Goal: Check status: Check status

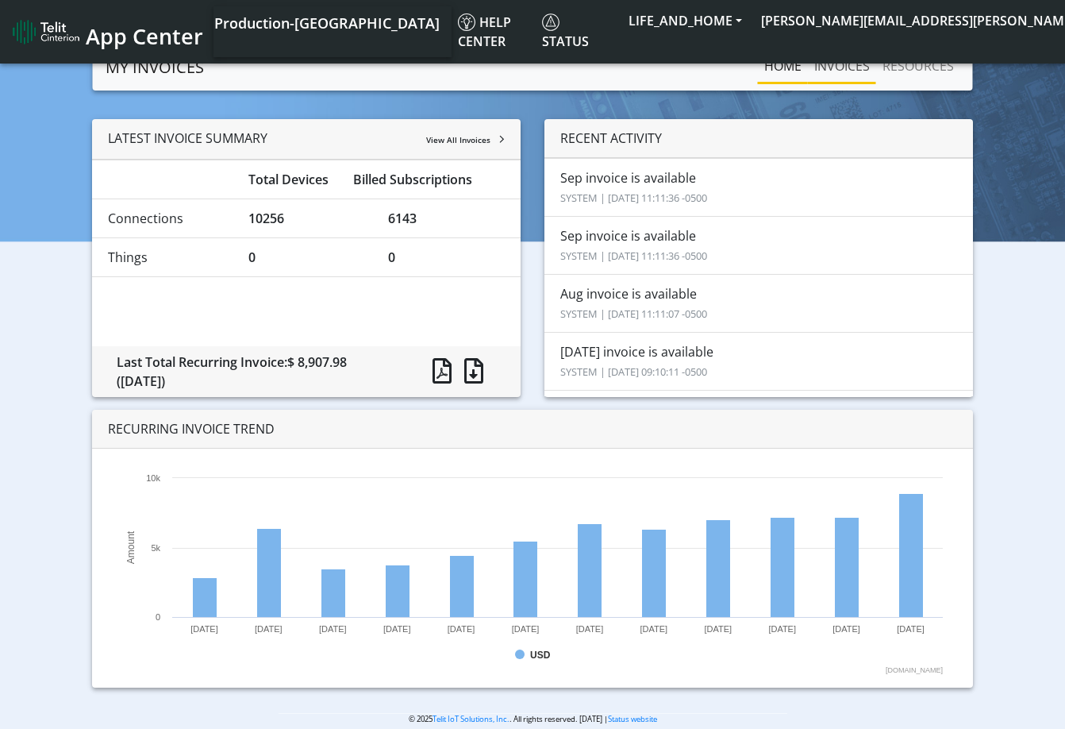
click at [849, 68] on link "INVOICES" at bounding box center [842, 66] width 68 height 32
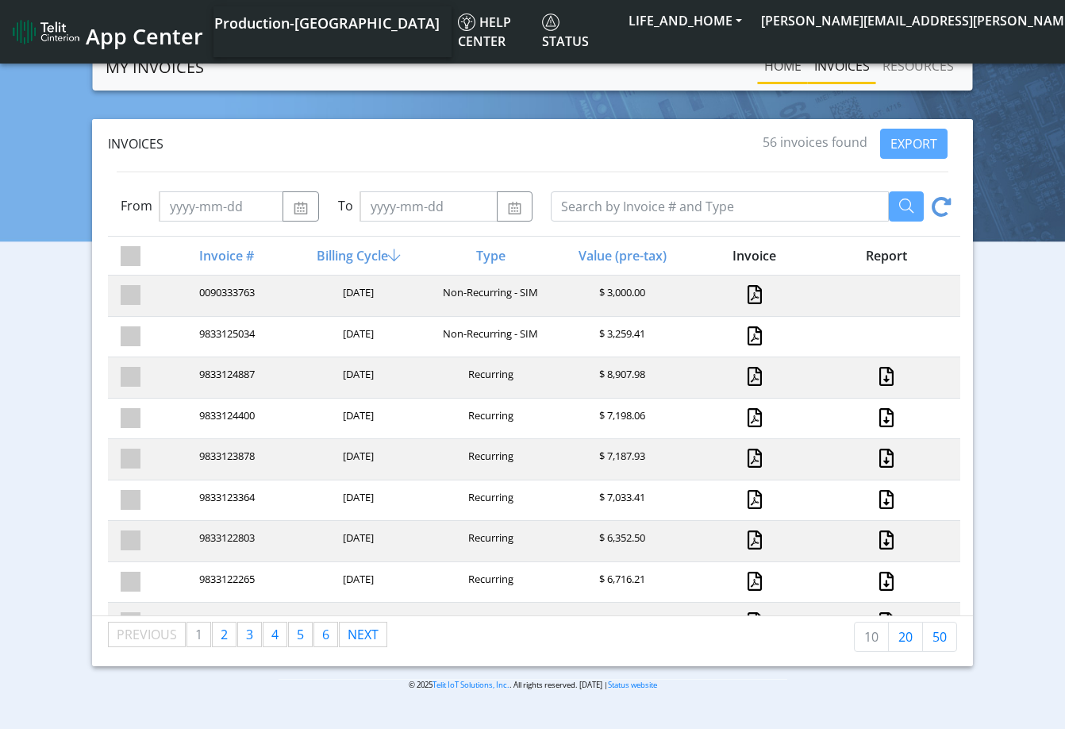
click at [791, 65] on link "Home" at bounding box center [783, 66] width 50 height 32
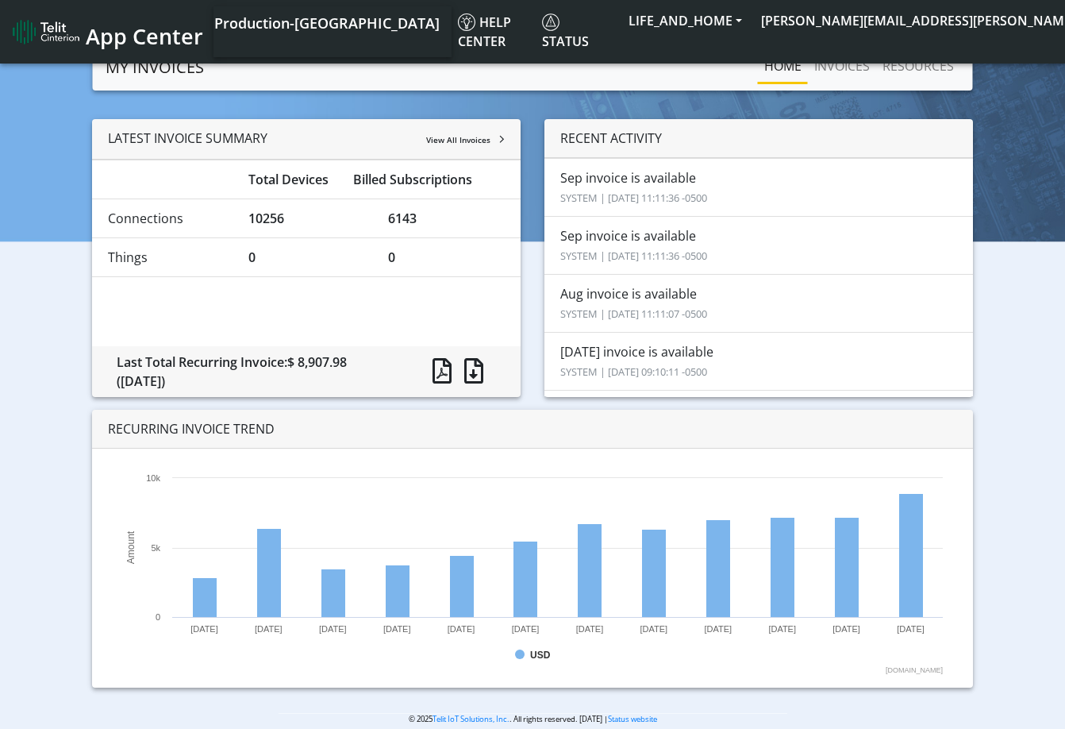
click at [506, 157] on div "LATEST INVOICE SUMMARY View All Invoices" at bounding box center [306, 139] width 429 height 40
click at [34, 242] on div "LATEST INVOICE SUMMARY View All Invoices Total Devices Billed Subscriptions Con…" at bounding box center [533, 409] width 1042 height 581
click at [907, 575] on rect at bounding box center [911, 556] width 24 height 124
click at [1034, 444] on div "LATEST INVOICE SUMMARY View All Invoices Total Devices Billed Subscriptions Con…" at bounding box center [533, 409] width 1042 height 581
